Goal: Obtain resource: Obtain resource

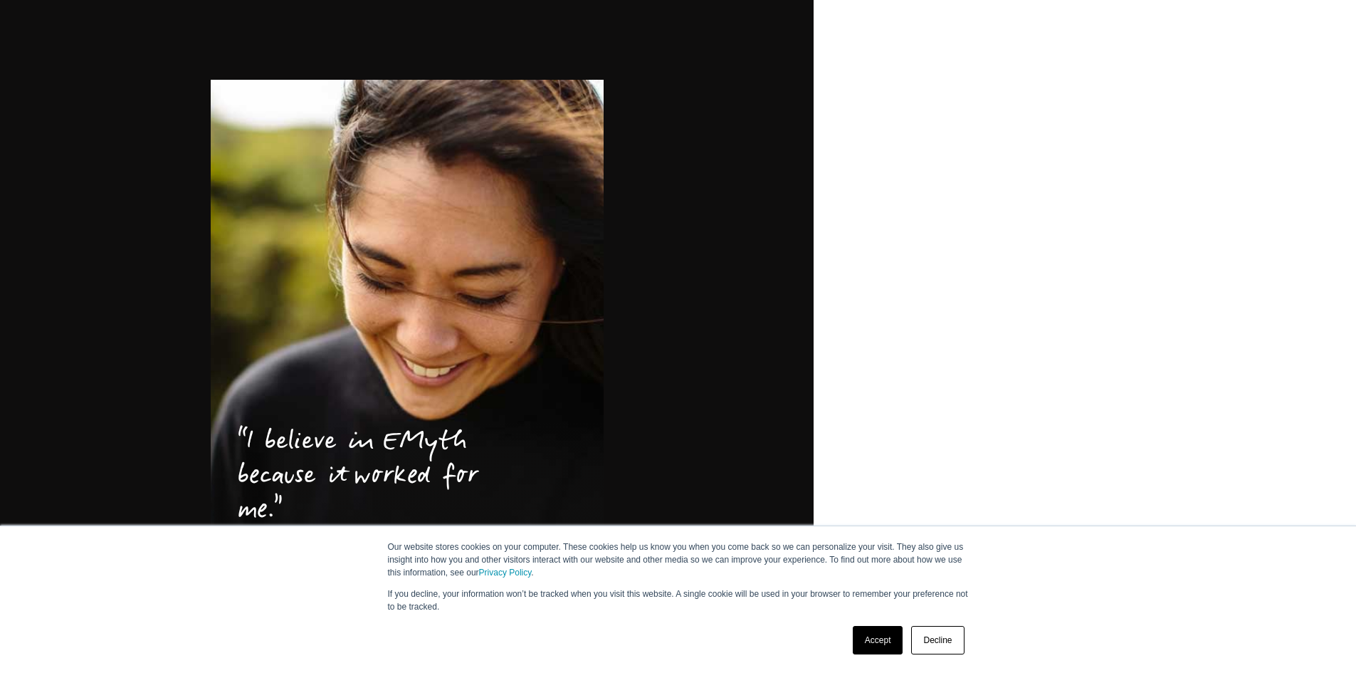
scroll to position [2193, 0]
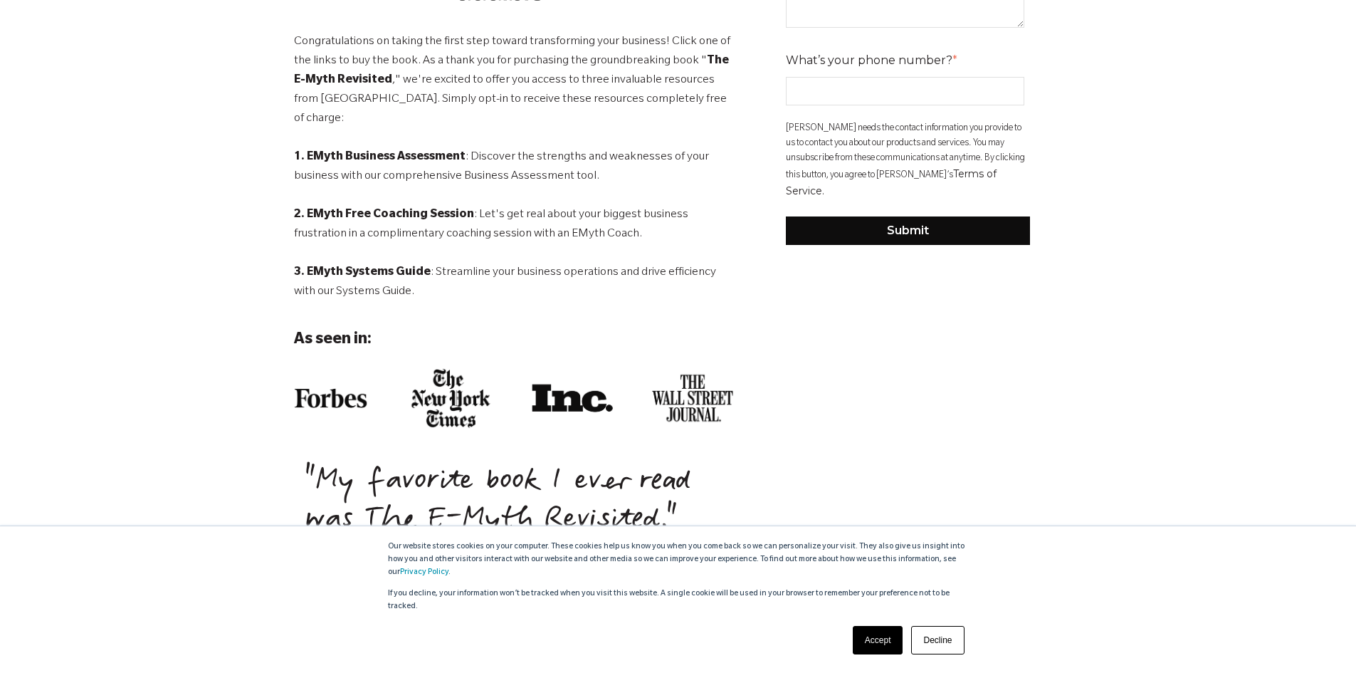
scroll to position [712, 0]
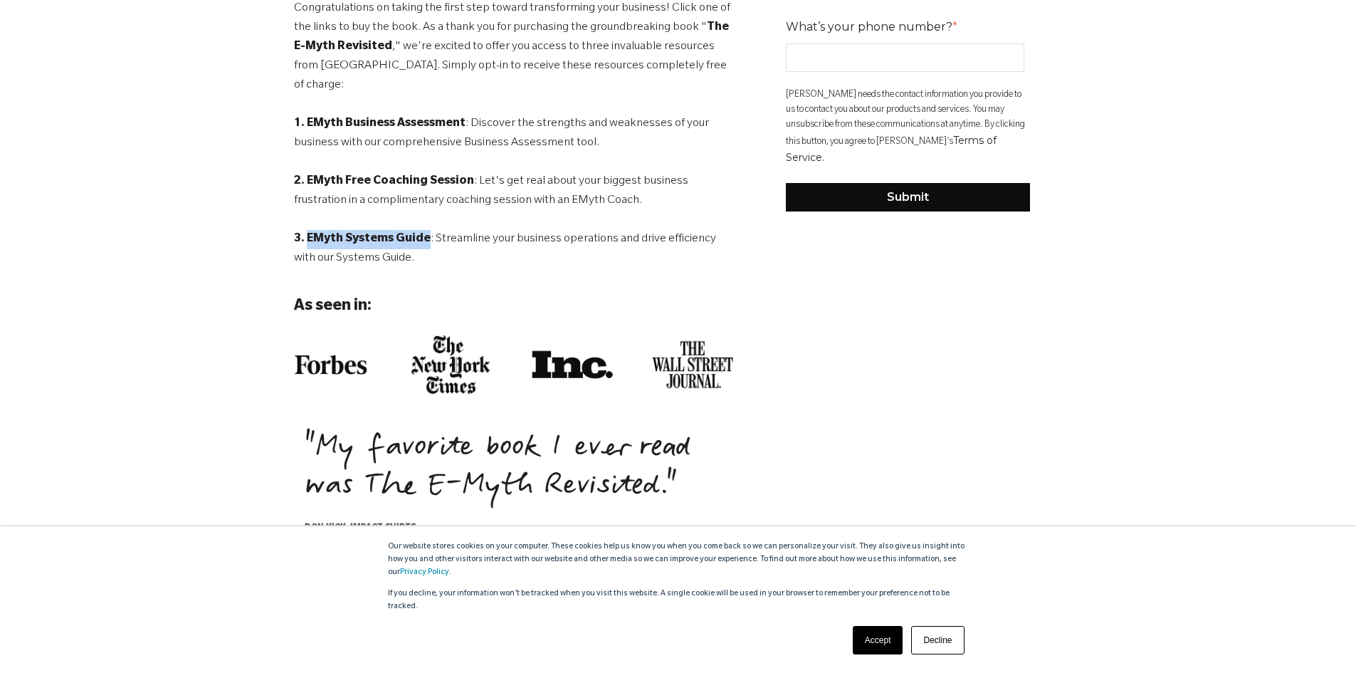
drag, startPoint x: 307, startPoint y: 216, endPoint x: 425, endPoint y: 224, distance: 118.5
click at [425, 233] on strong "3. EMyth Systems Guide" at bounding box center [362, 239] width 137 height 13
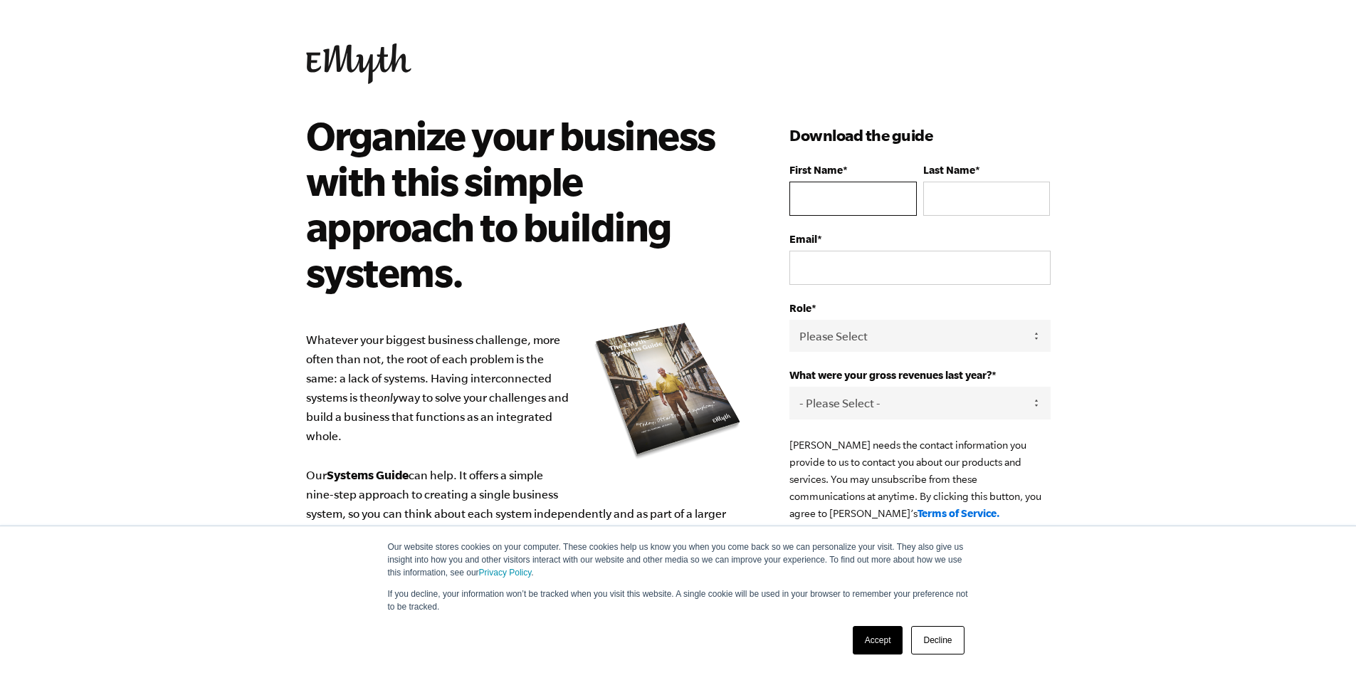
click at [851, 189] on input "First Name *" at bounding box center [852, 198] width 127 height 34
type input "Jacqueline"
type input "Brue"
type input "paige.brue@surfcityh2o.com"
click at [885, 330] on select "Please Select Owner Partner / Co-Owner Executive Employee / Other" at bounding box center [919, 336] width 260 height 32
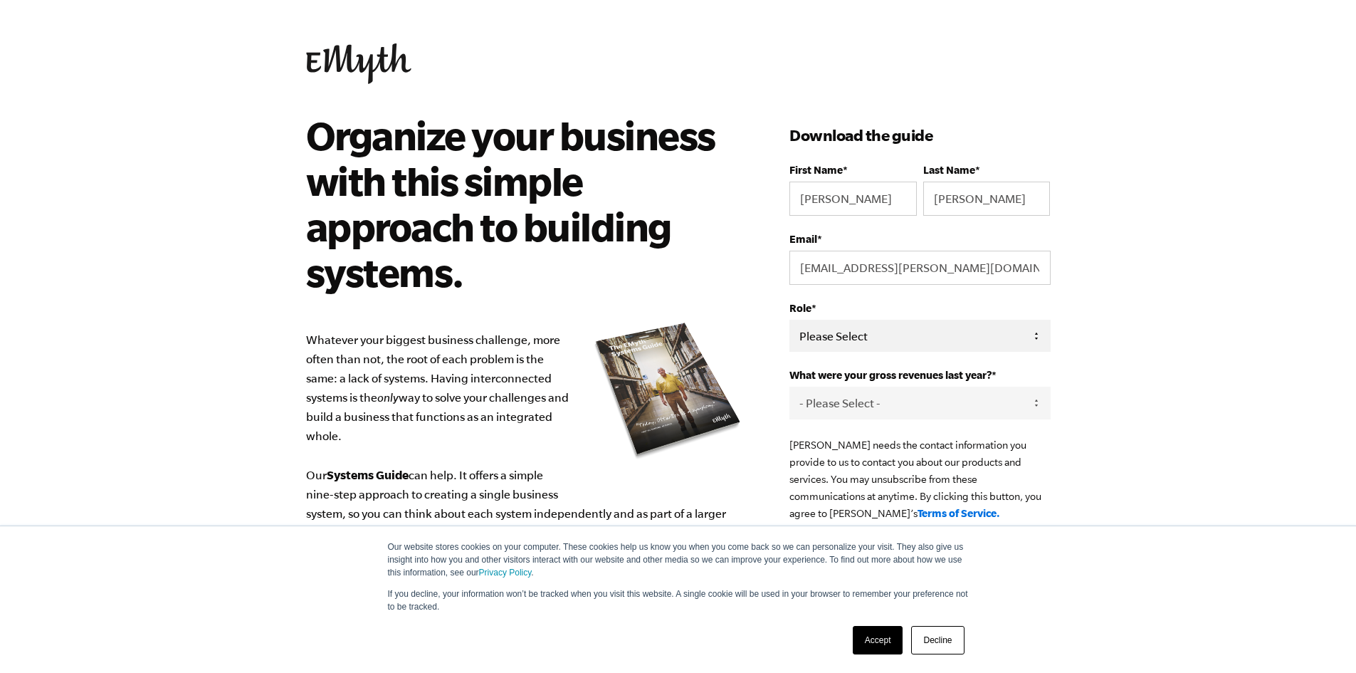
select select "Owner"
click at [789, 320] on select "Please Select Owner Partner / Co-Owner Executive Employee / Other" at bounding box center [919, 336] width 260 height 32
click at [860, 413] on select "- Please Select - 0-75K 76-150K 151-275K 276-500K 501-750K 751-1M 1-2.5M 2.5-5M…" at bounding box center [919, 402] width 260 height 32
select select "151-275K"
click at [789, 386] on select "- Please Select - 0-75K 76-150K 151-275K 276-500K 501-750K 751-1M 1-2.5M 2.5-5M…" at bounding box center [919, 402] width 260 height 32
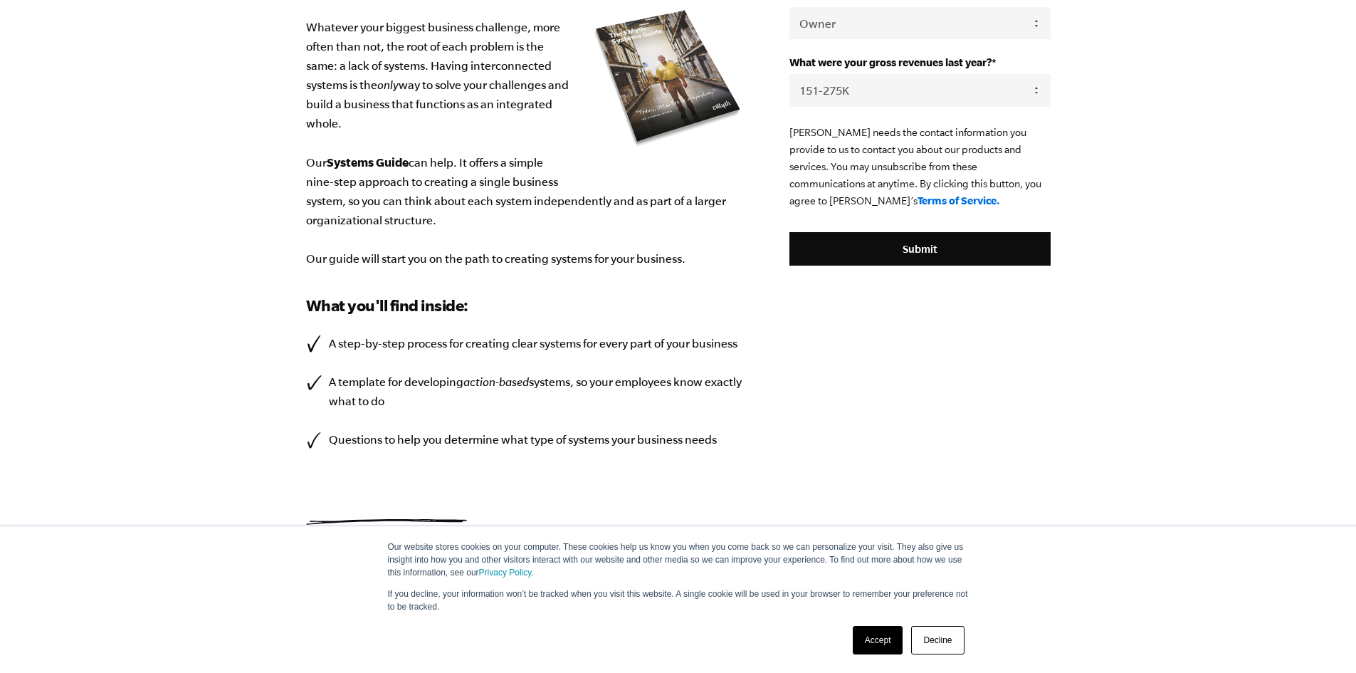
scroll to position [314, 0]
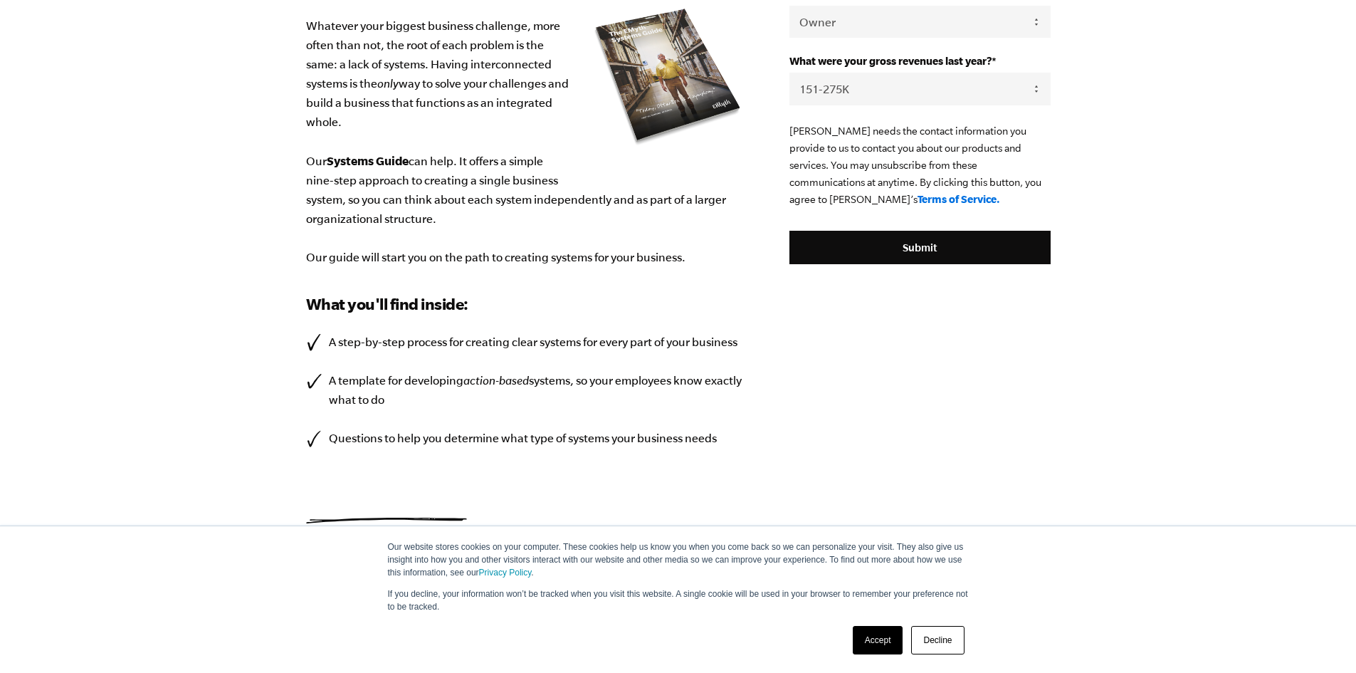
click at [836, 224] on fieldset "EMyth needs the contact information you provide to us to contact you about our …" at bounding box center [919, 176] width 260 height 108
click at [836, 248] on input "Submit" at bounding box center [919, 248] width 260 height 34
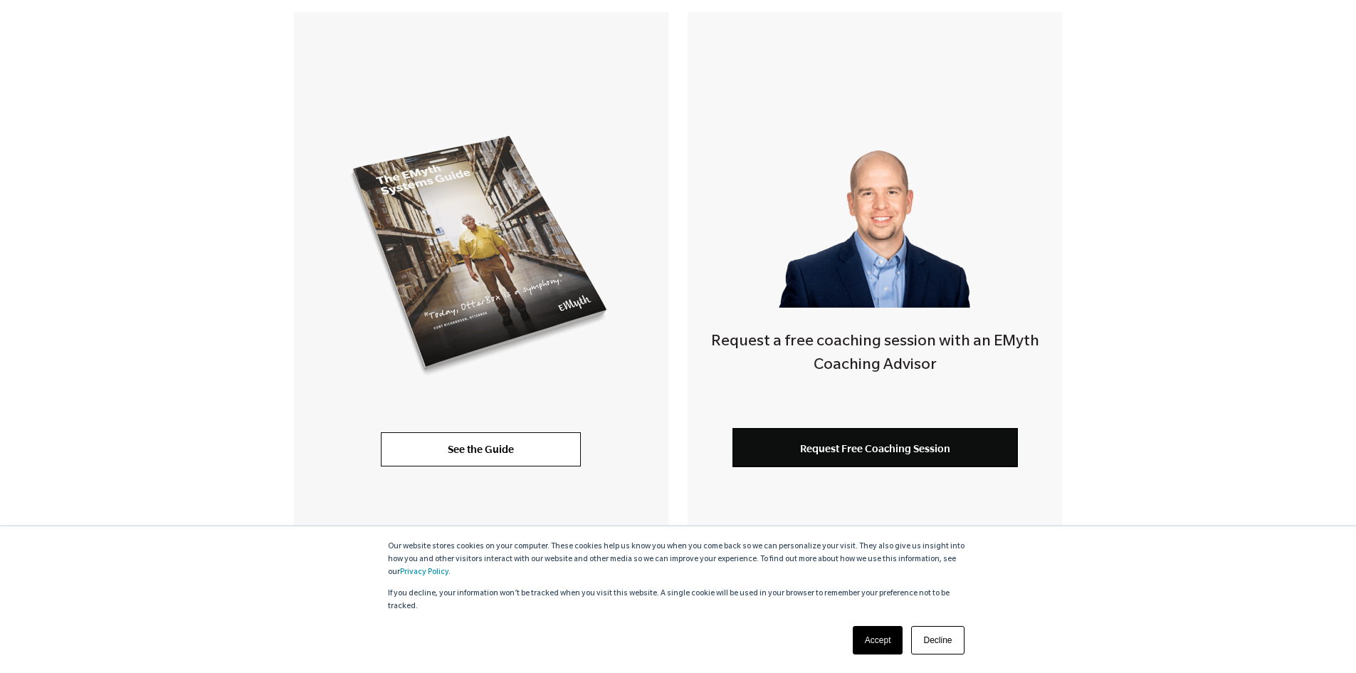
scroll to position [349, 0]
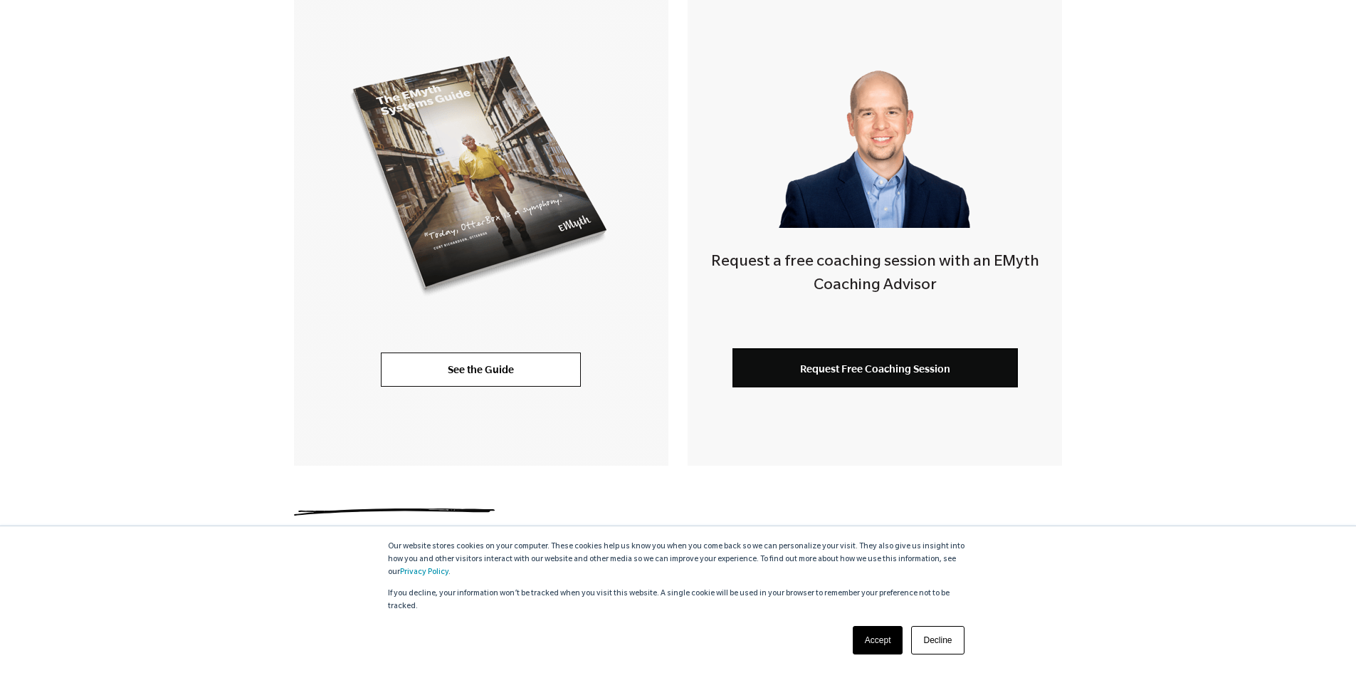
click at [870, 650] on link "Accept" at bounding box center [878, 640] width 51 height 28
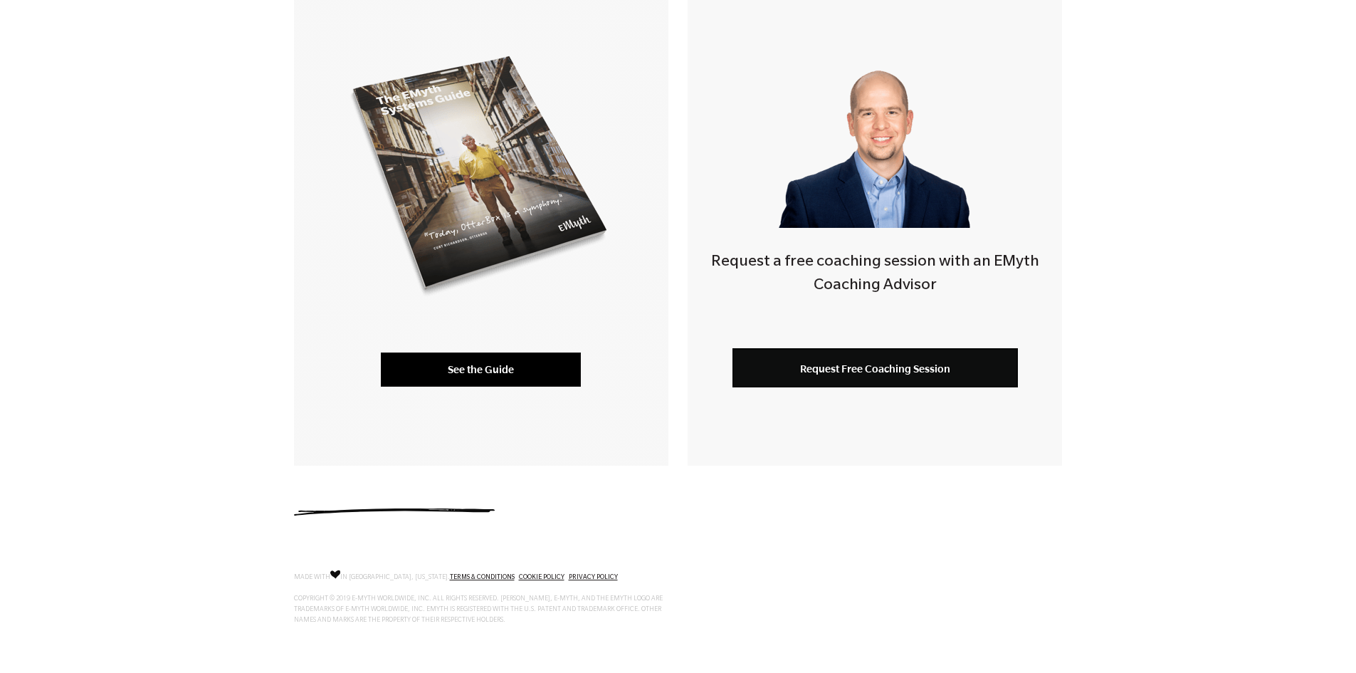
click at [460, 362] on link "See the Guide" at bounding box center [481, 369] width 200 height 34
